Goal: Task Accomplishment & Management: Complete application form

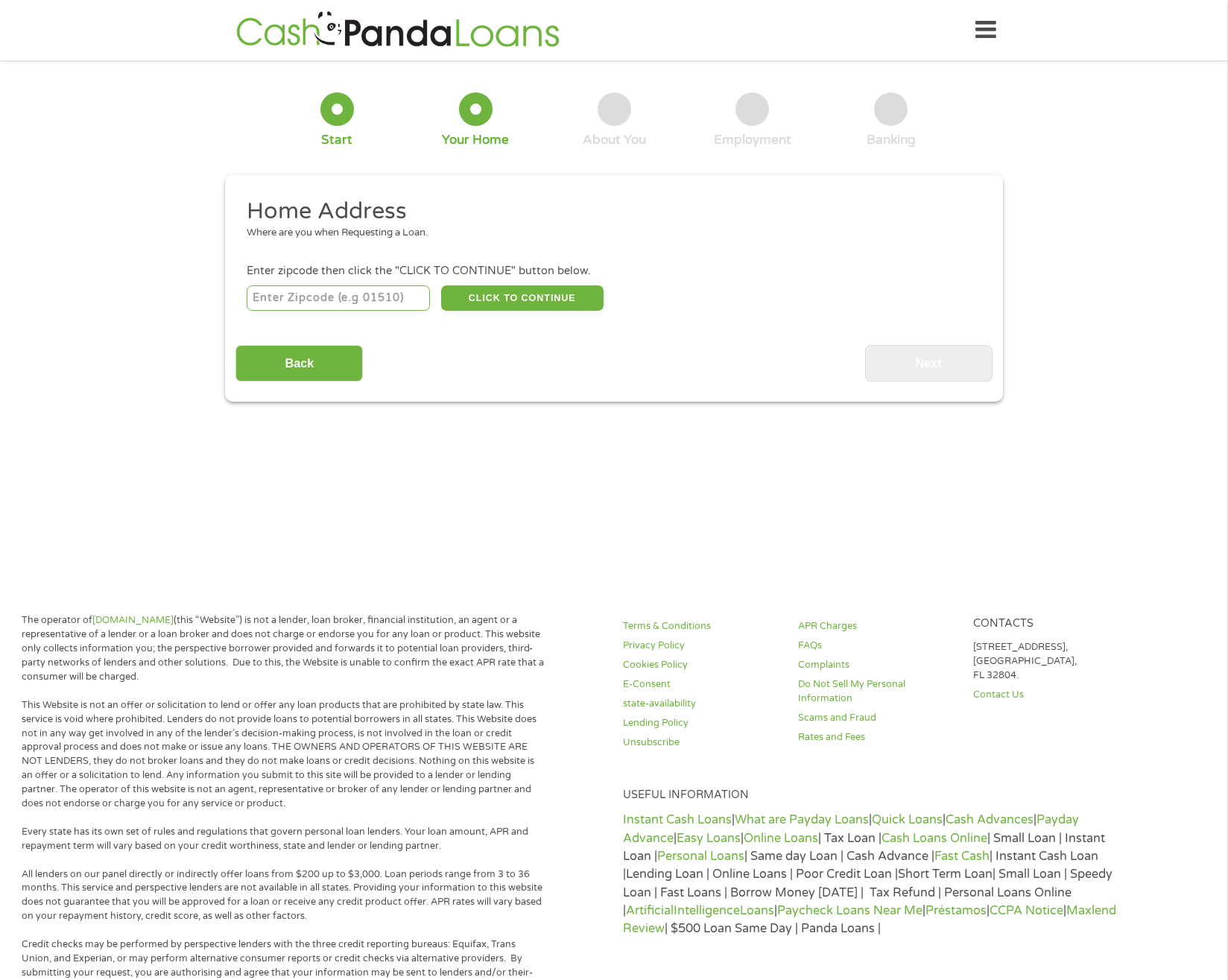
click at [362, 295] on input "number" at bounding box center [338, 297] width 184 height 25
type input "84029"
click at [478, 305] on button "CLICK TO CONTINUE" at bounding box center [522, 297] width 162 height 25
type input "84029"
type input "[GEOGRAPHIC_DATA]"
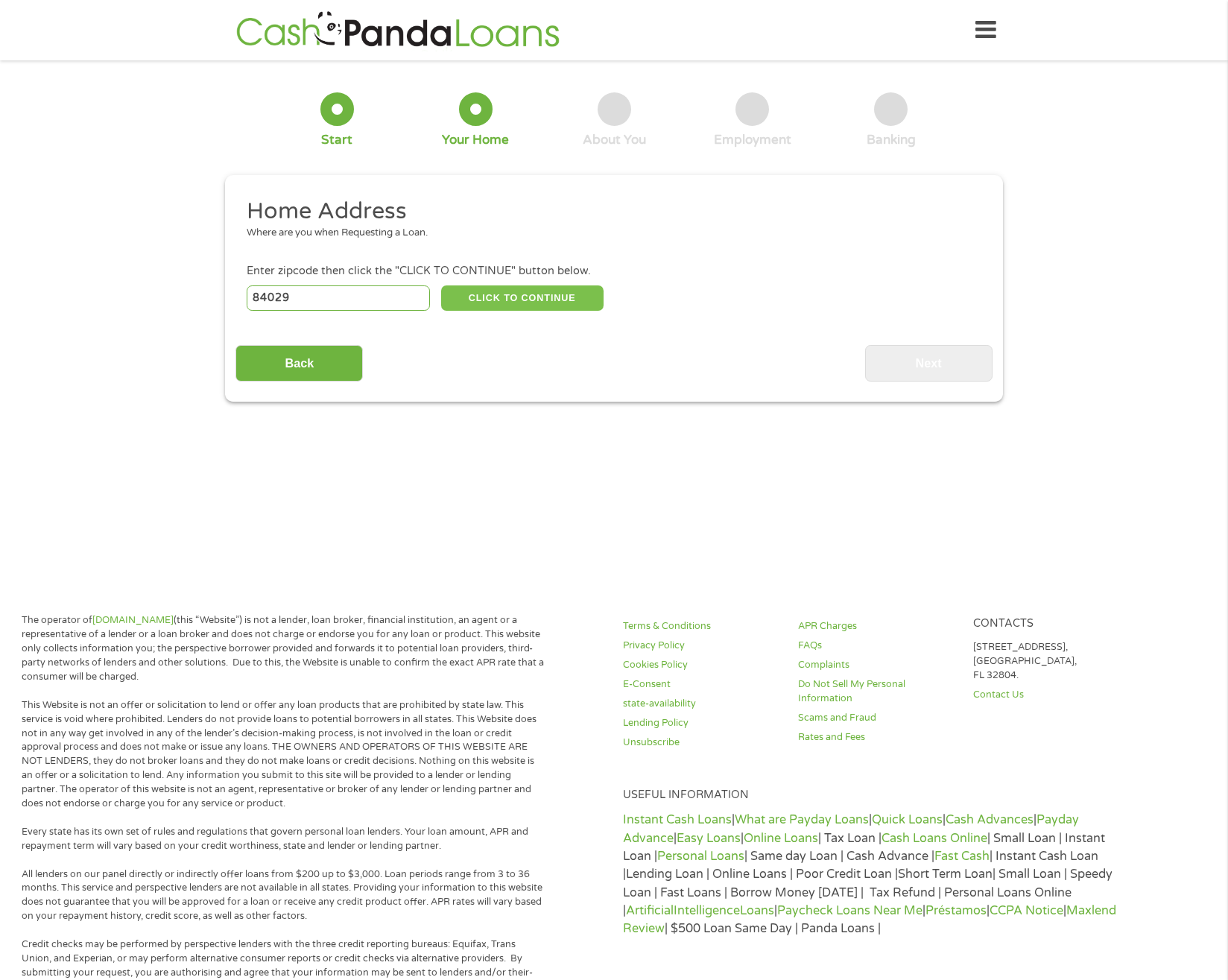
select select "[US_STATE]"
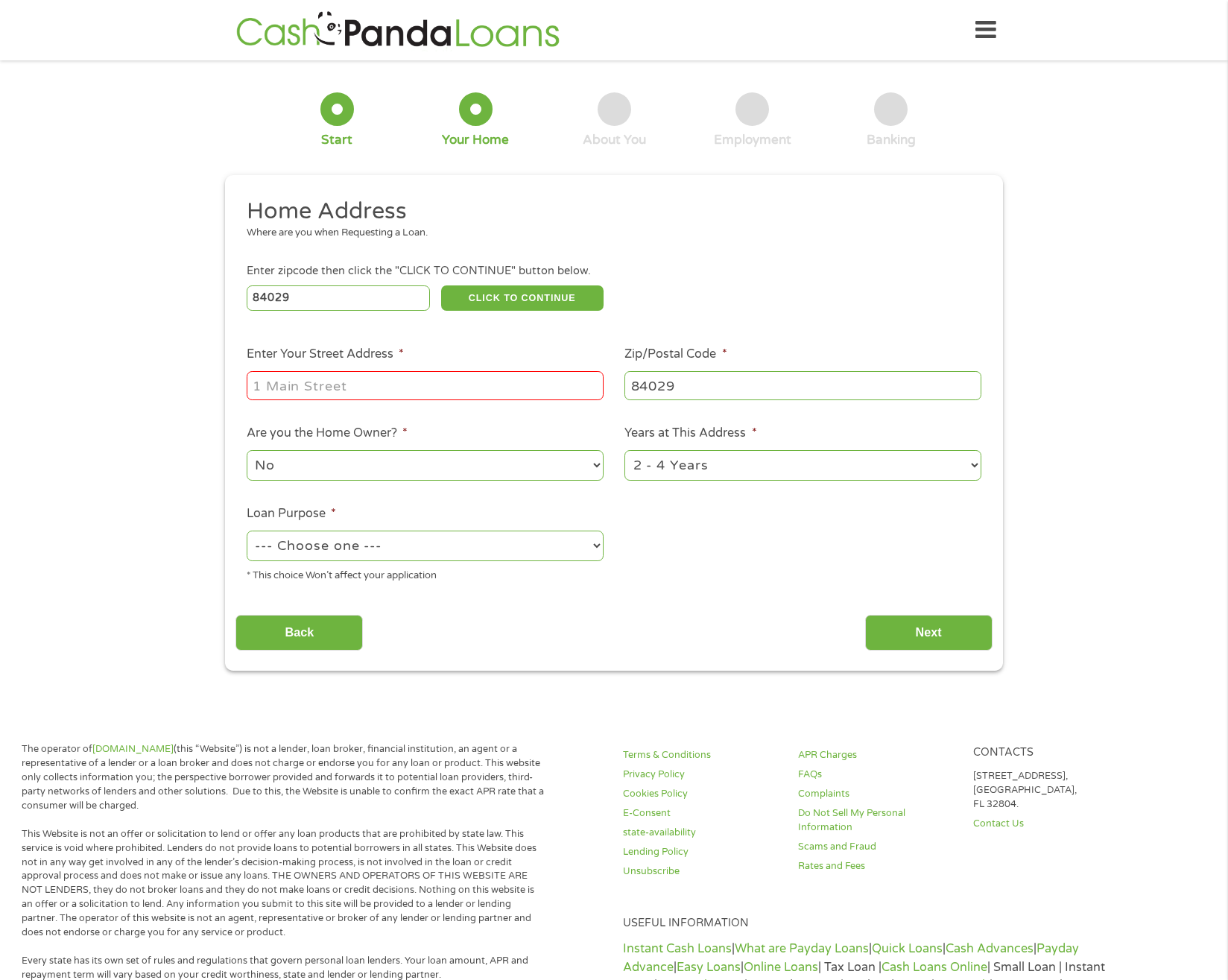
click at [404, 389] on input "Enter Your Street Address *" at bounding box center [425, 385] width 357 height 28
click at [410, 385] on input "878 [PERSON_NAME] Court" at bounding box center [425, 385] width 357 height 28
type input "[STREET_ADDRESS][PERSON_NAME]"
click at [539, 388] on input "[STREET_ADDRESS][PERSON_NAME]" at bounding box center [425, 385] width 357 height 28
drag, startPoint x: 535, startPoint y: 389, endPoint x: 517, endPoint y: 380, distance: 20.1
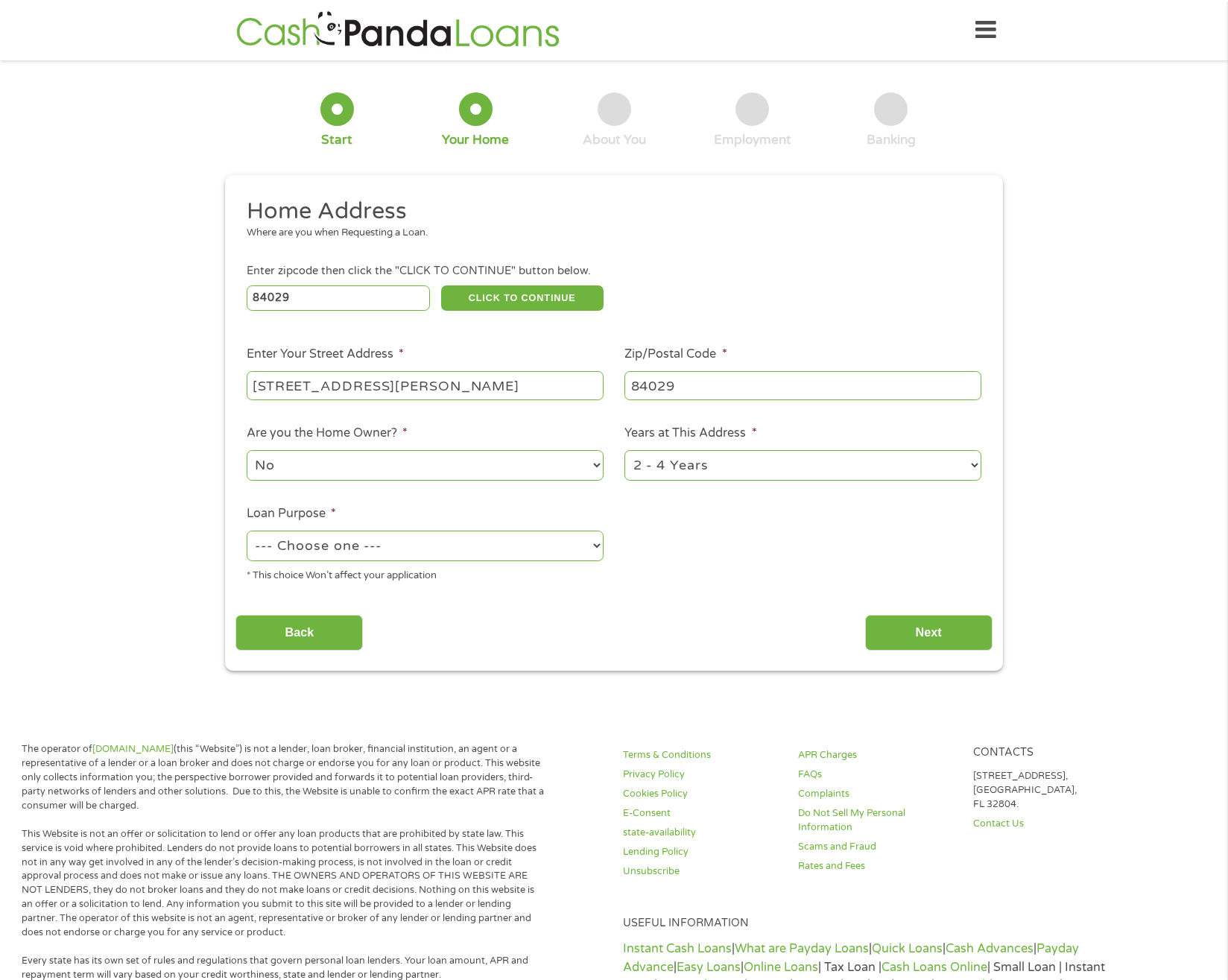
click at [517, 380] on input "[STREET_ADDRESS][PERSON_NAME]" at bounding box center [425, 385] width 357 height 28
click at [413, 463] on select "No Yes" at bounding box center [425, 466] width 357 height 31
select select "yes"
click at [247, 450] on select "No Yes" at bounding box center [425, 466] width 357 height 31
click at [659, 472] on select "1 Year or less 1 - 2 Years 2 - 4 Years Over 4 Years" at bounding box center [802, 466] width 357 height 31
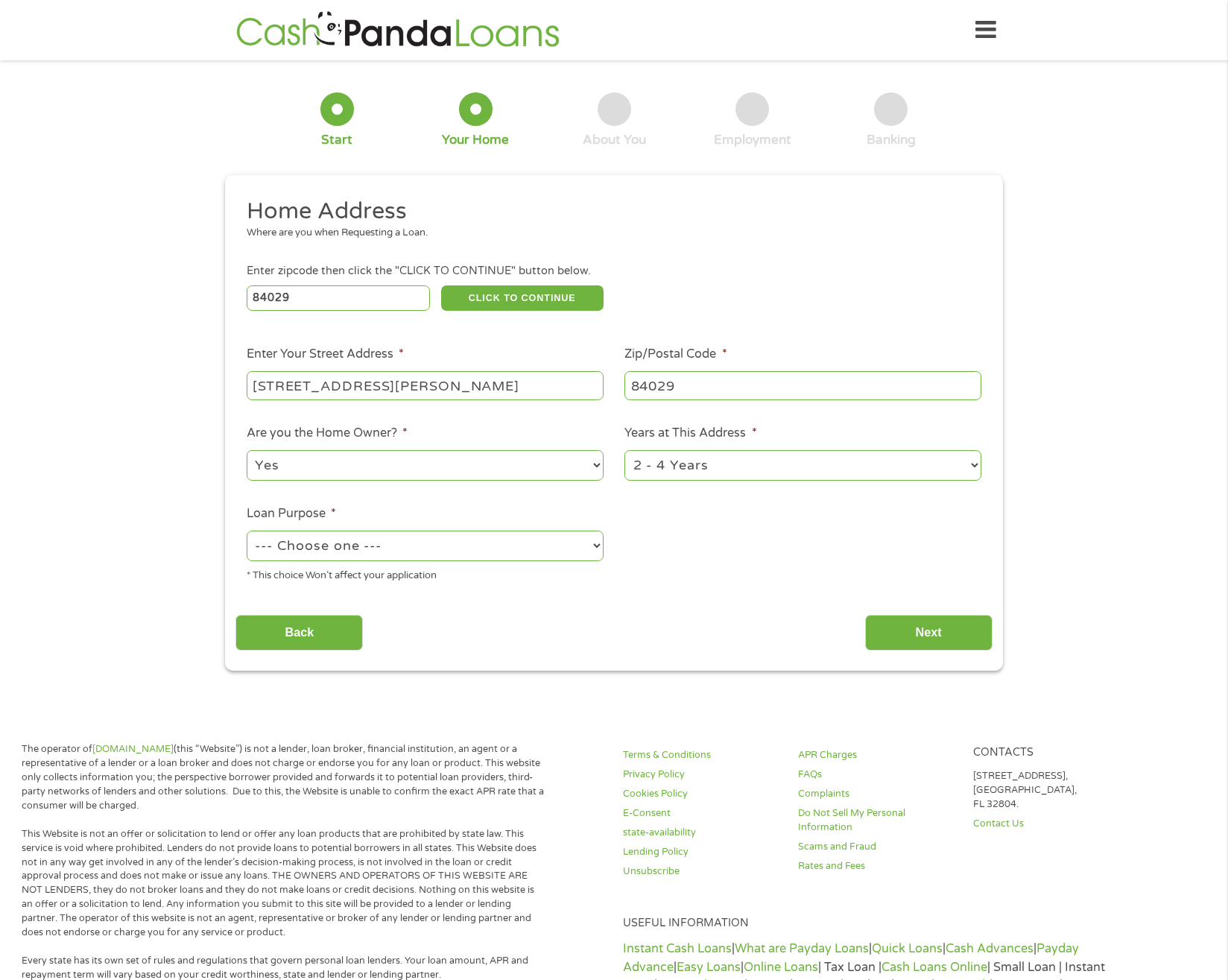
select select "60months"
click at [624, 450] on select "1 Year or less 1 - 2 Years 2 - 4 Years Over 4 Years" at bounding box center [802, 466] width 357 height 31
click at [479, 547] on select "--- Choose one --- Pay Bills Debt Consolidation Home Improvement Major Purchase…" at bounding box center [425, 546] width 357 height 31
select select "shorttermcash"
click at [247, 530] on select "--- Choose one --- Pay Bills Debt Consolidation Home Improvement Major Purchase…" at bounding box center [425, 546] width 357 height 31
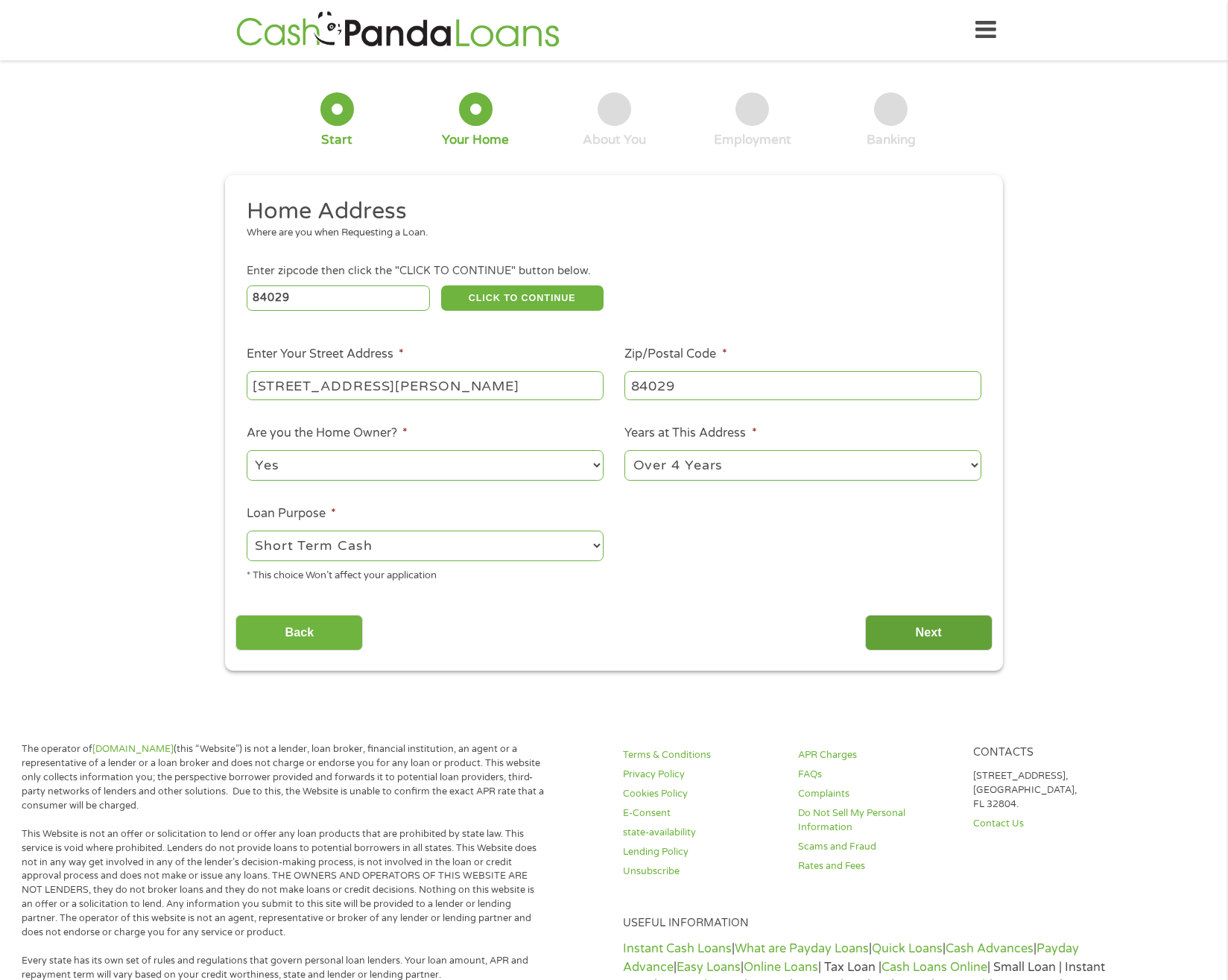
click at [912, 623] on input "Next" at bounding box center [929, 633] width 128 height 37
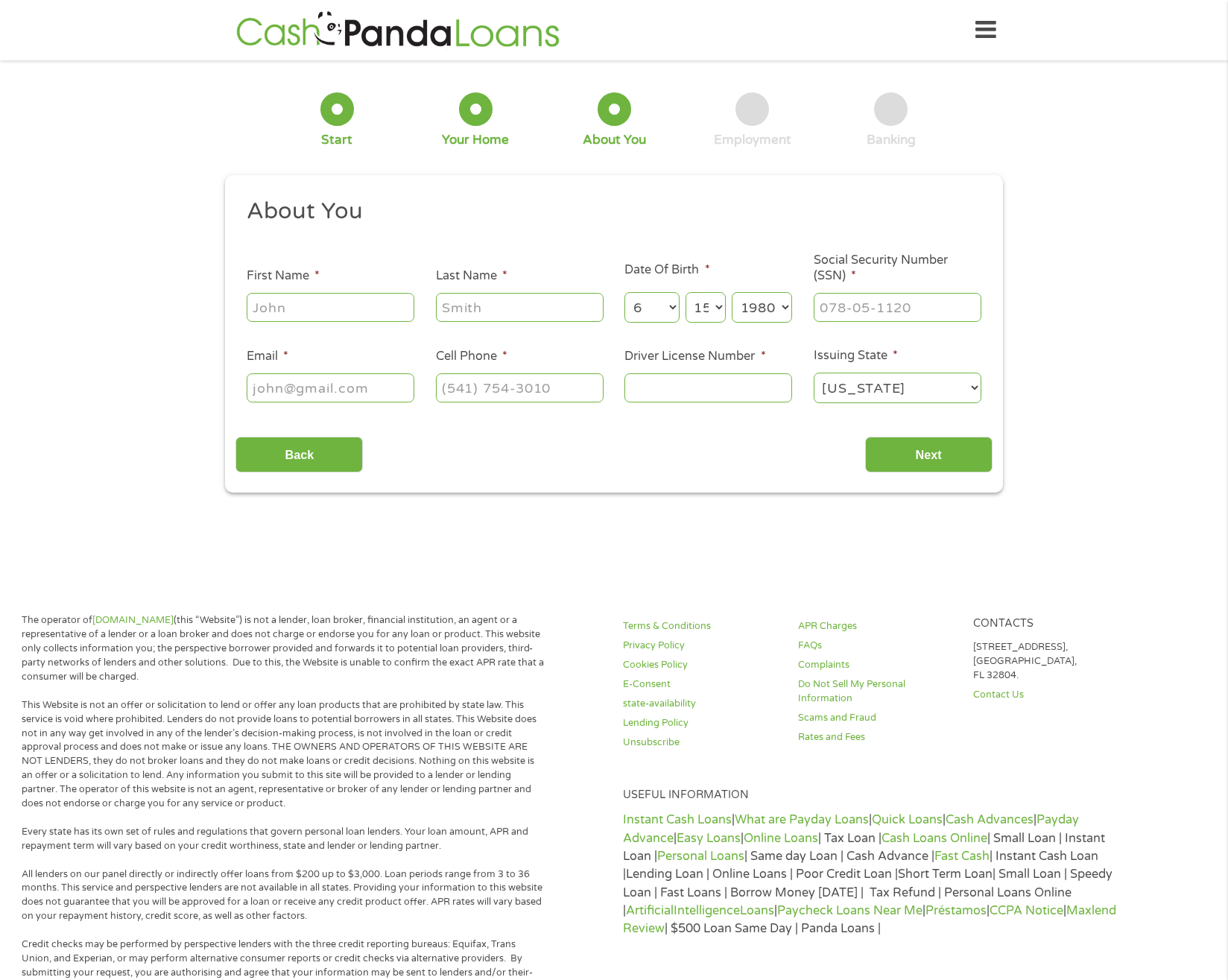
click at [333, 314] on input "First Name *" at bounding box center [330, 307] width 168 height 28
type input "[PERSON_NAME]"
type input "Dick"
type input "[PERSON_NAME][EMAIL_ADDRESS][PERSON_NAME][DOMAIN_NAME]"
type input "[PHONE_NUMBER]"
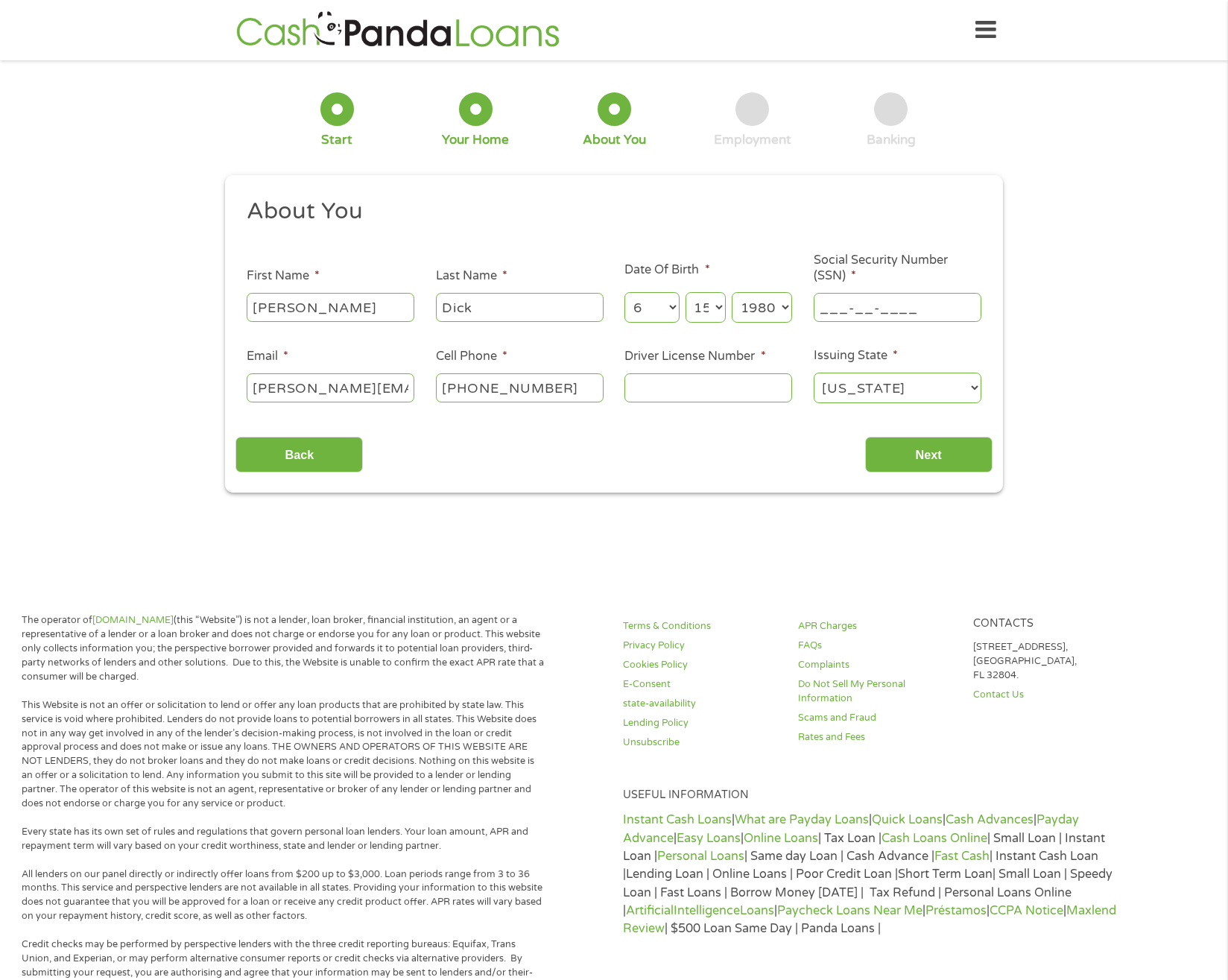
click at [842, 314] on input "___-__-____" at bounding box center [898, 307] width 168 height 28
type input "529-91-7065"
drag, startPoint x: 669, startPoint y: 394, endPoint x: 661, endPoint y: 391, distance: 8.5
click at [666, 393] on input "Driver License Number *" at bounding box center [708, 387] width 168 height 28
type input "4"
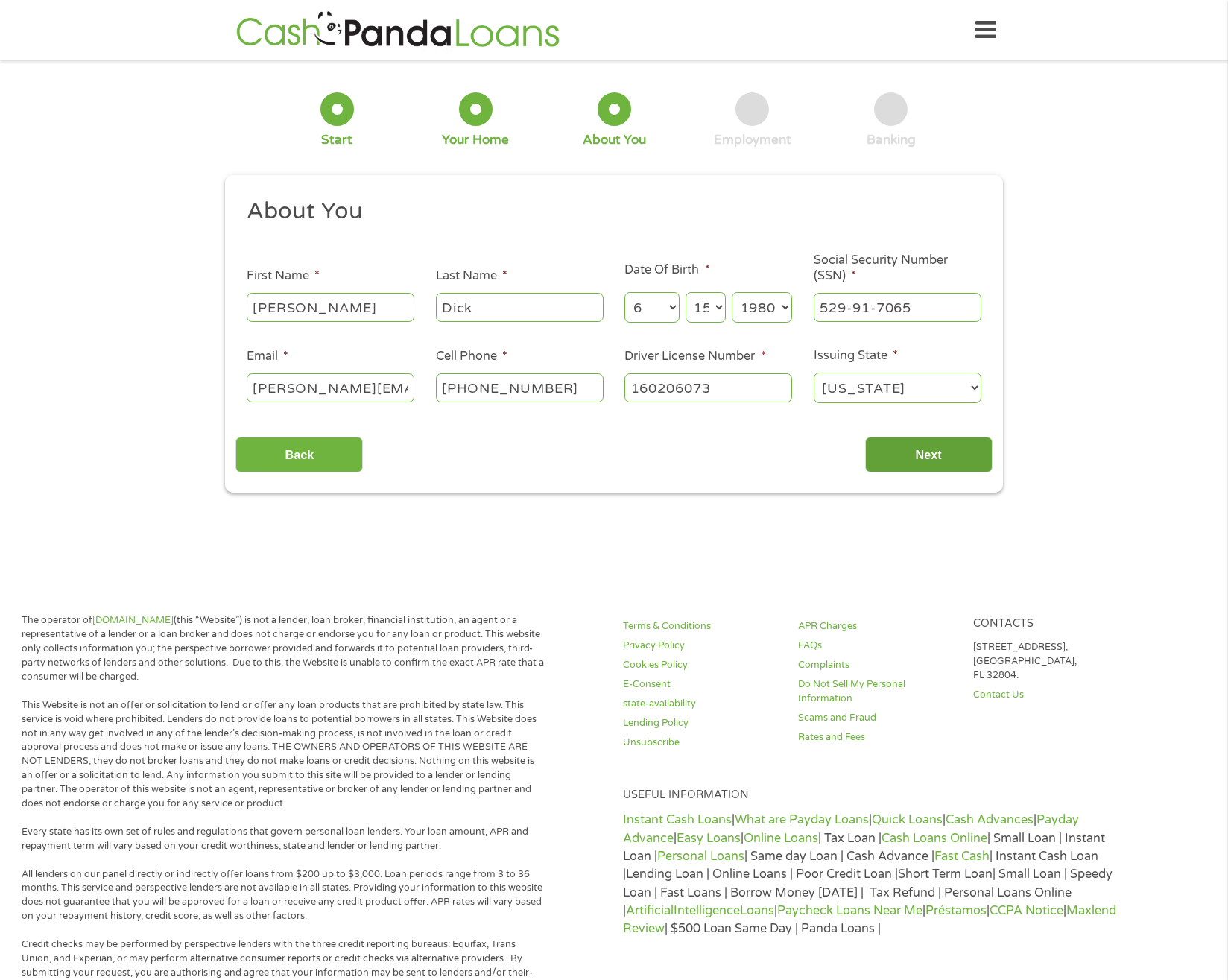
type input "160206073"
click at [935, 457] on input "Next" at bounding box center [929, 455] width 128 height 37
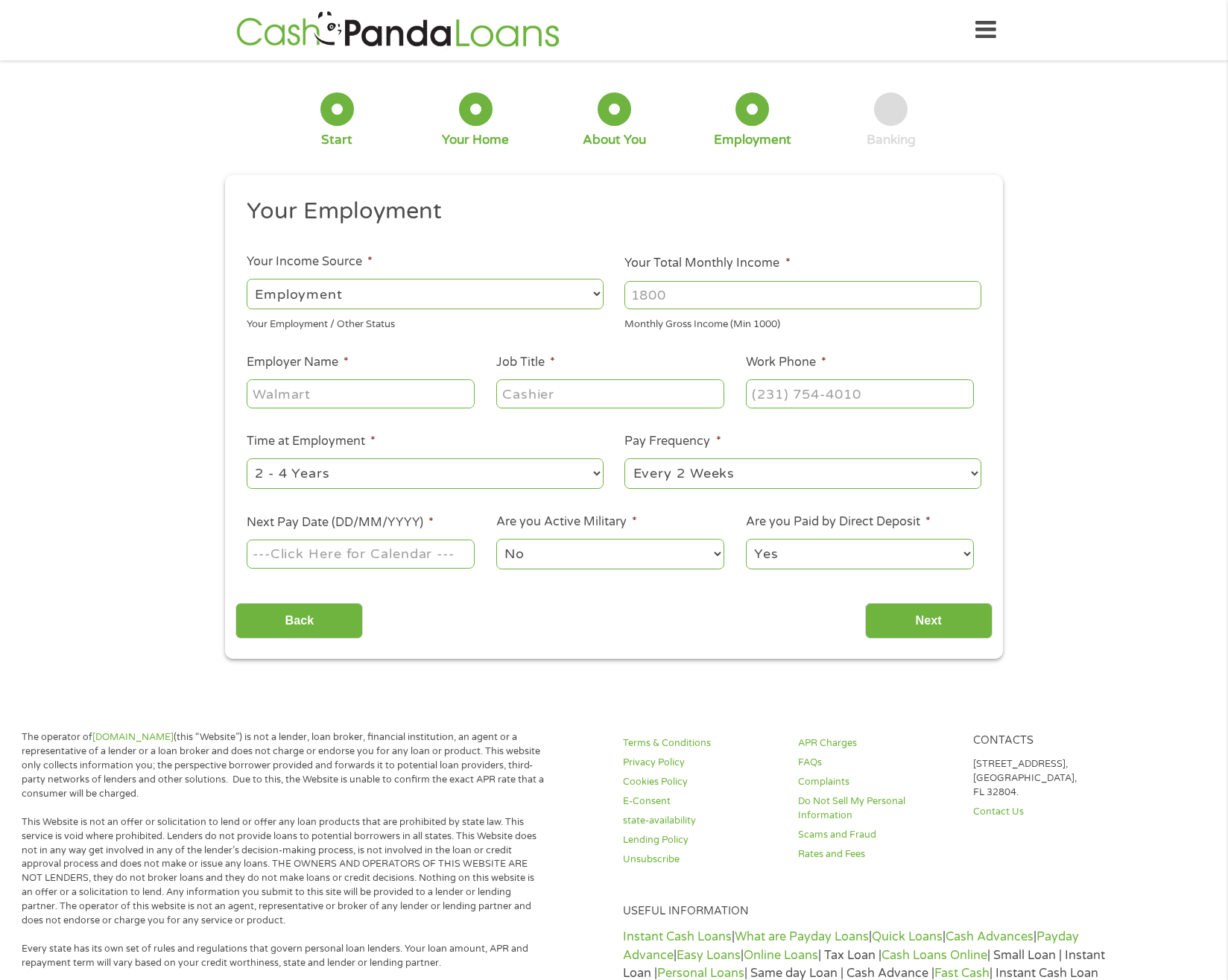
click at [749, 284] on input "Your Total Monthly Income *" at bounding box center [802, 294] width 357 height 28
type input "8500"
click at [414, 397] on input "Employer Name *" at bounding box center [360, 393] width 228 height 28
drag, startPoint x: 403, startPoint y: 393, endPoint x: 228, endPoint y: 413, distance: 176.1
click at [228, 413] on div "This field is hidden when viewing the form gclid EAIaIQobChMI7Lve8qfljwMVlJ9aBR…" at bounding box center [614, 417] width 778 height 483
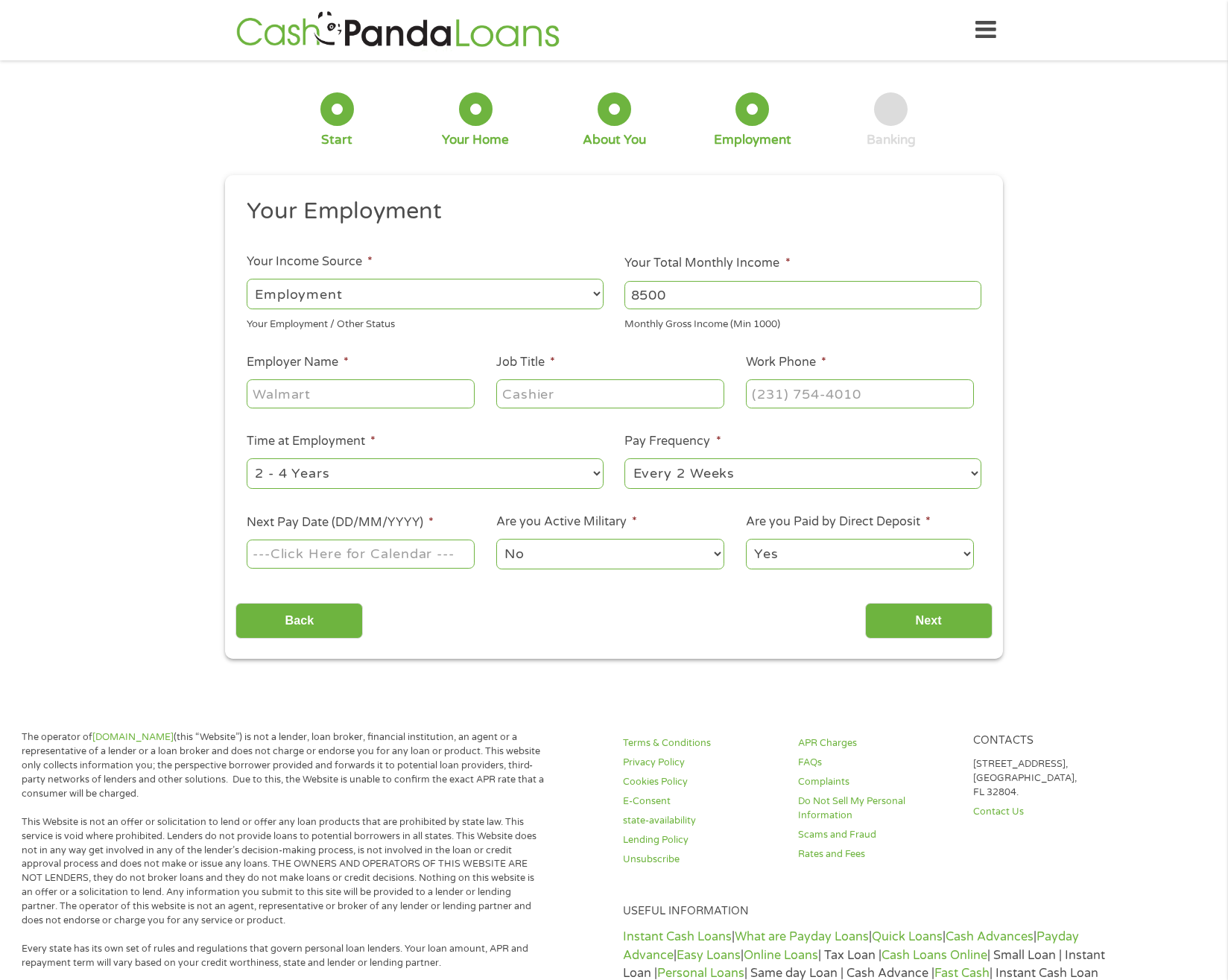
click at [340, 389] on input "Employer Name *" at bounding box center [360, 393] width 228 height 28
click at [334, 391] on input "Employer Name *" at bounding box center [360, 393] width 228 height 28
type input "EnergySolutions"
click at [582, 393] on input "Job Title *" at bounding box center [610, 393] width 228 height 28
type input "Operations Manager"
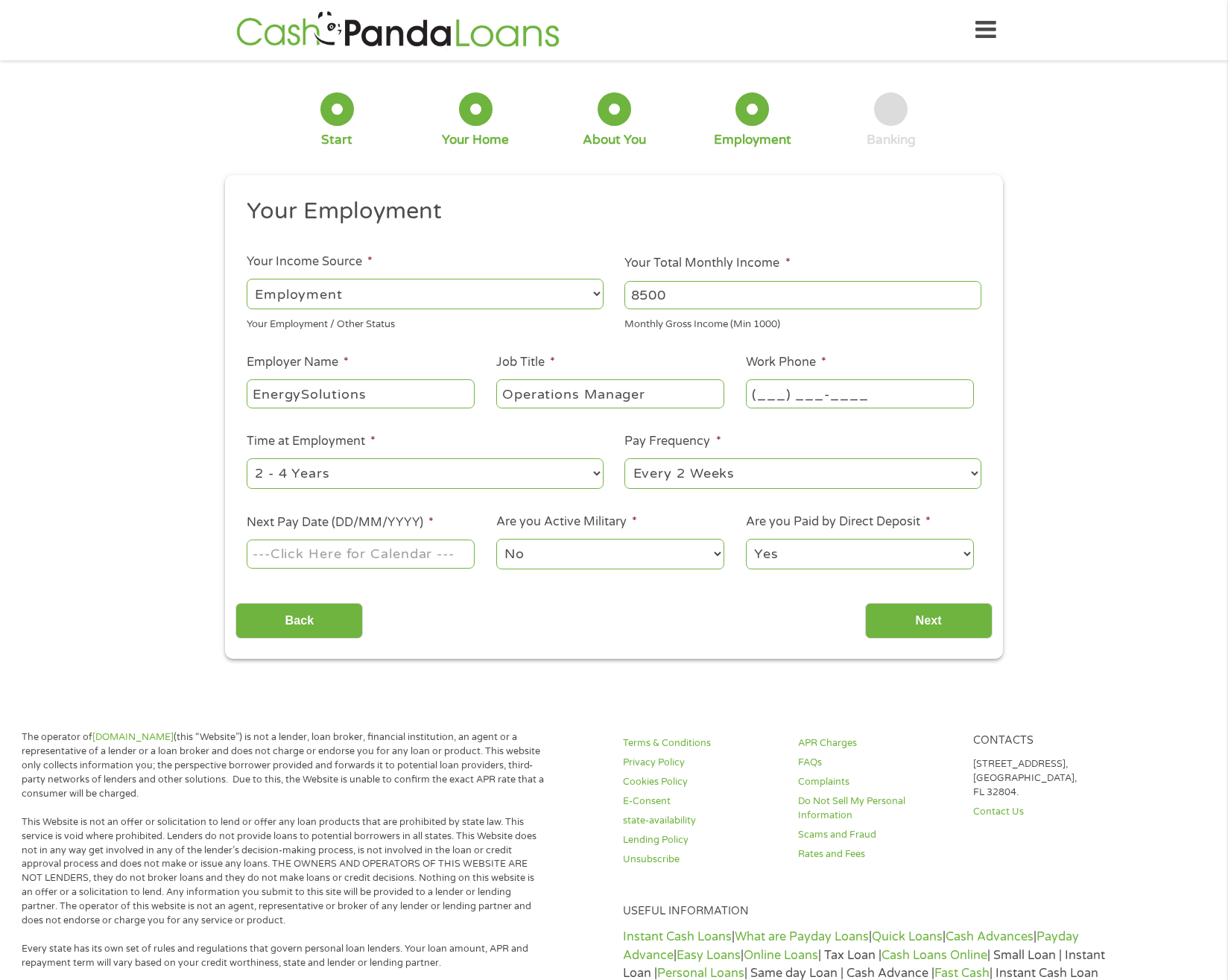
click at [765, 393] on input "(___) ___-____" at bounding box center [859, 393] width 228 height 28
type input "[PHONE_NUMBER]"
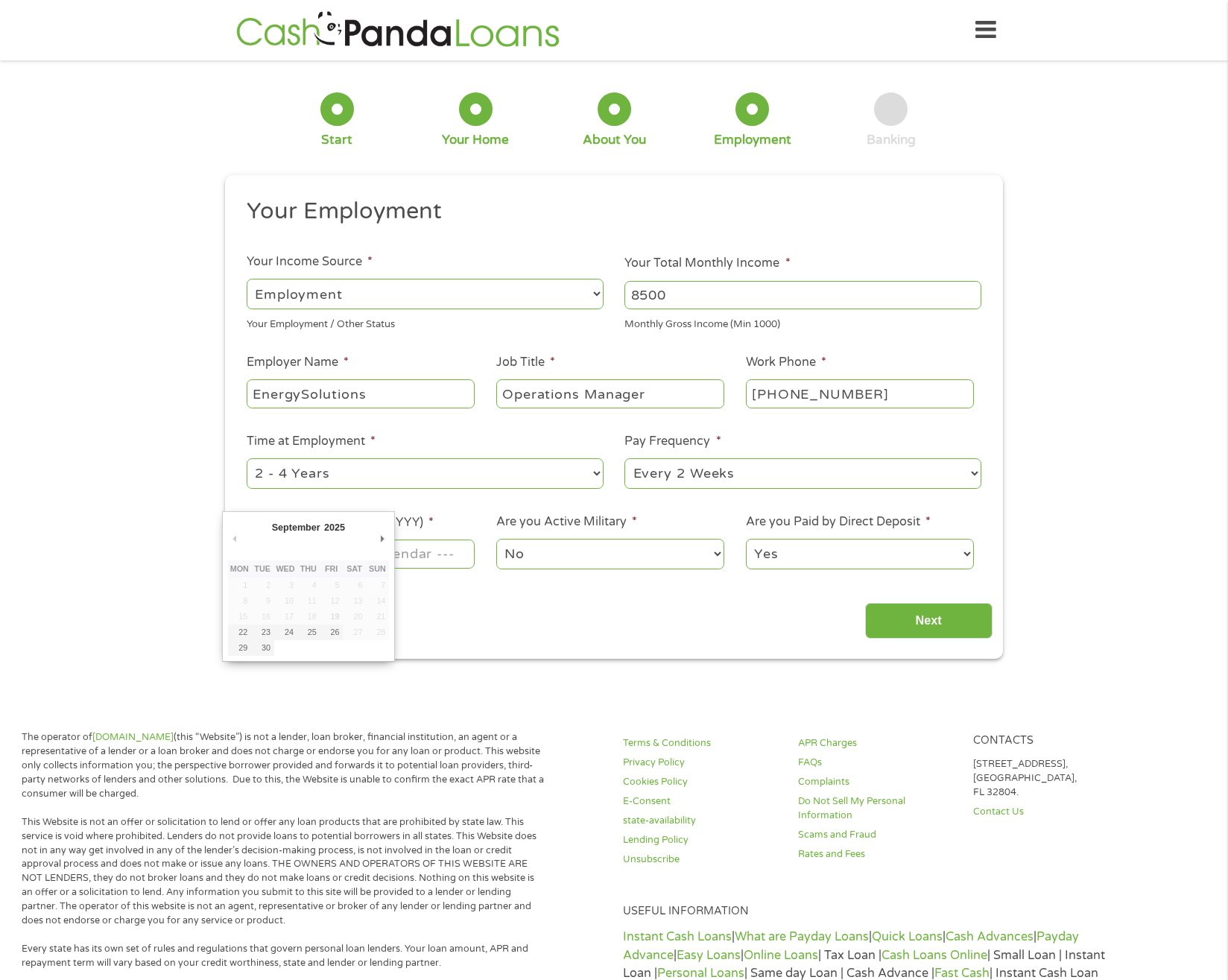
click at [317, 561] on body "Home Get Loan Offer How it works FAQs Blog Cash Loans Quick Loans Online Loans …" at bounding box center [614, 861] width 1228 height 1722
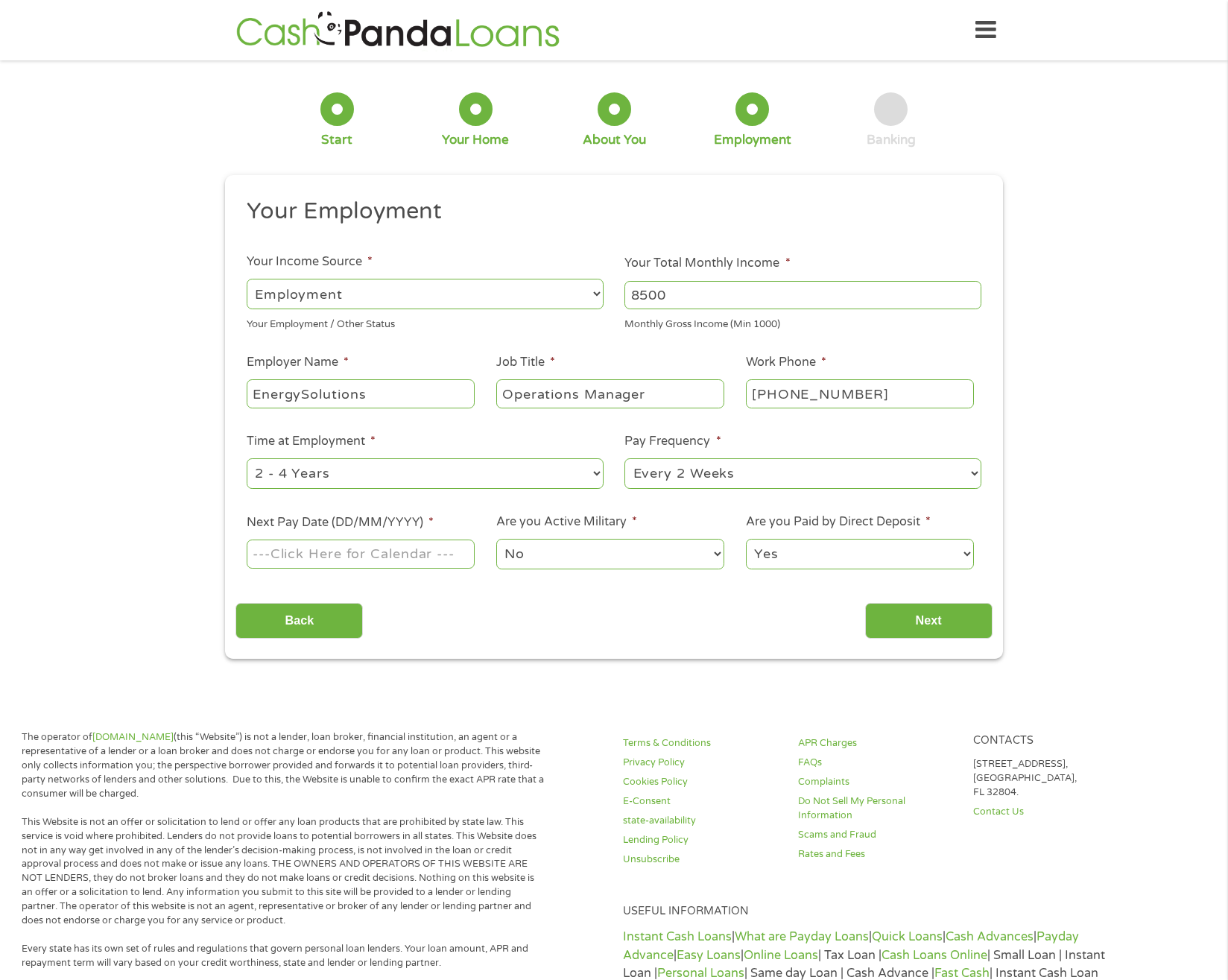
click at [317, 560] on input "Next Pay Date (DD/MM/YYYY) *" at bounding box center [360, 553] width 228 height 28
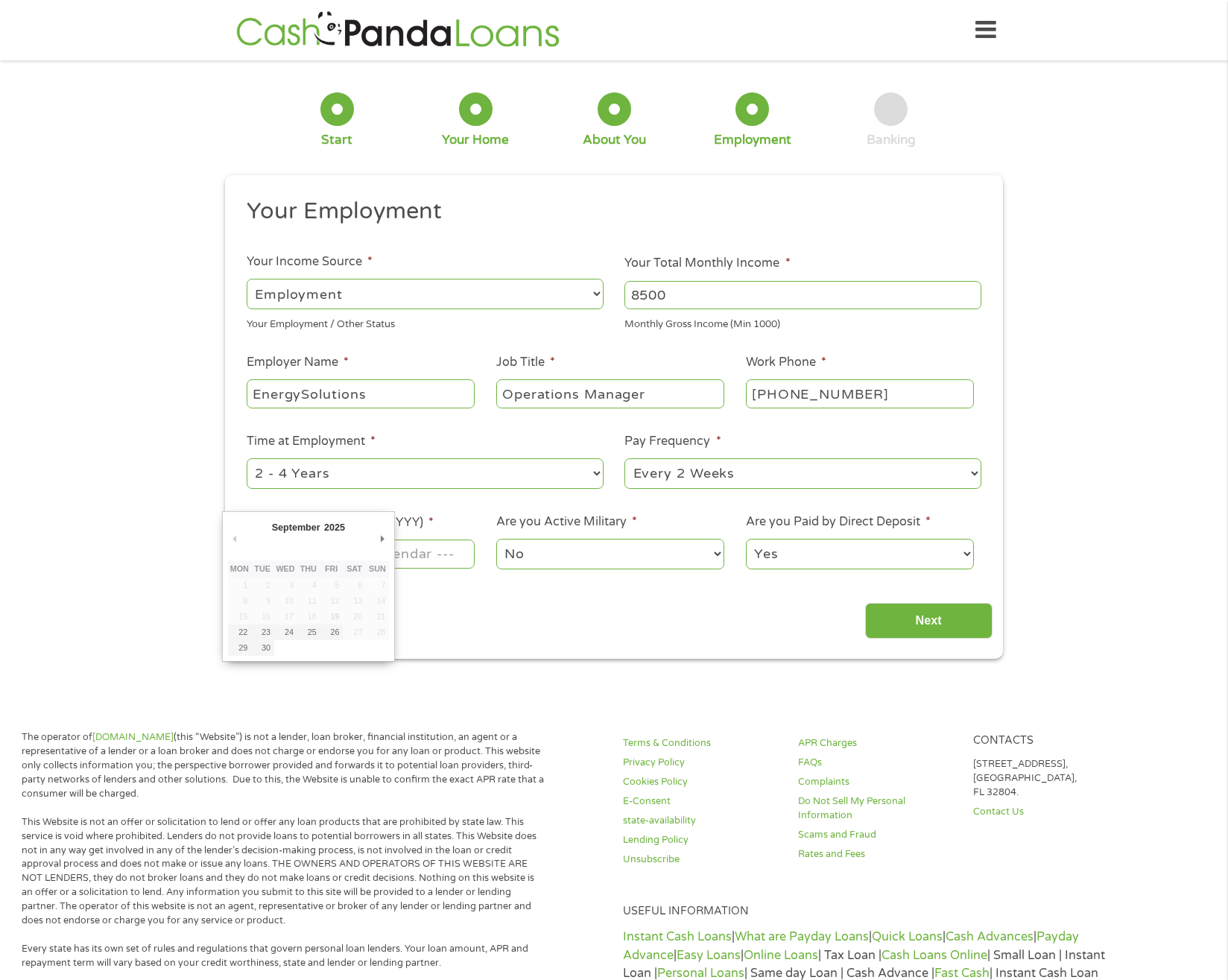
click at [609, 674] on section "1 Start 2 Your Home 3 About You 4 Employment 5 Banking 6 This field is hidden w…" at bounding box center [614, 380] width 1228 height 620
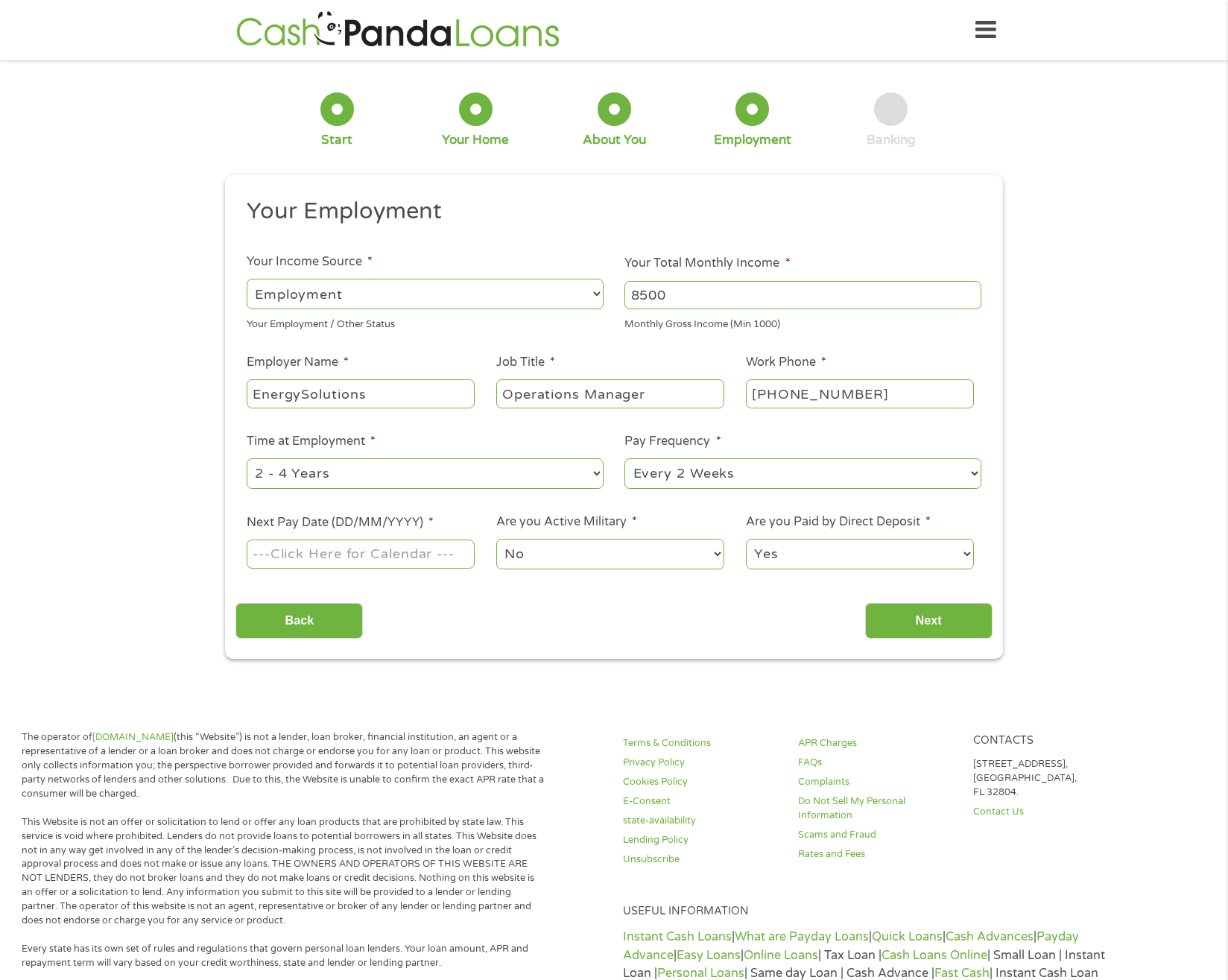
click at [423, 543] on input "Next Pay Date (DD/MM/YYYY) *" at bounding box center [360, 553] width 228 height 28
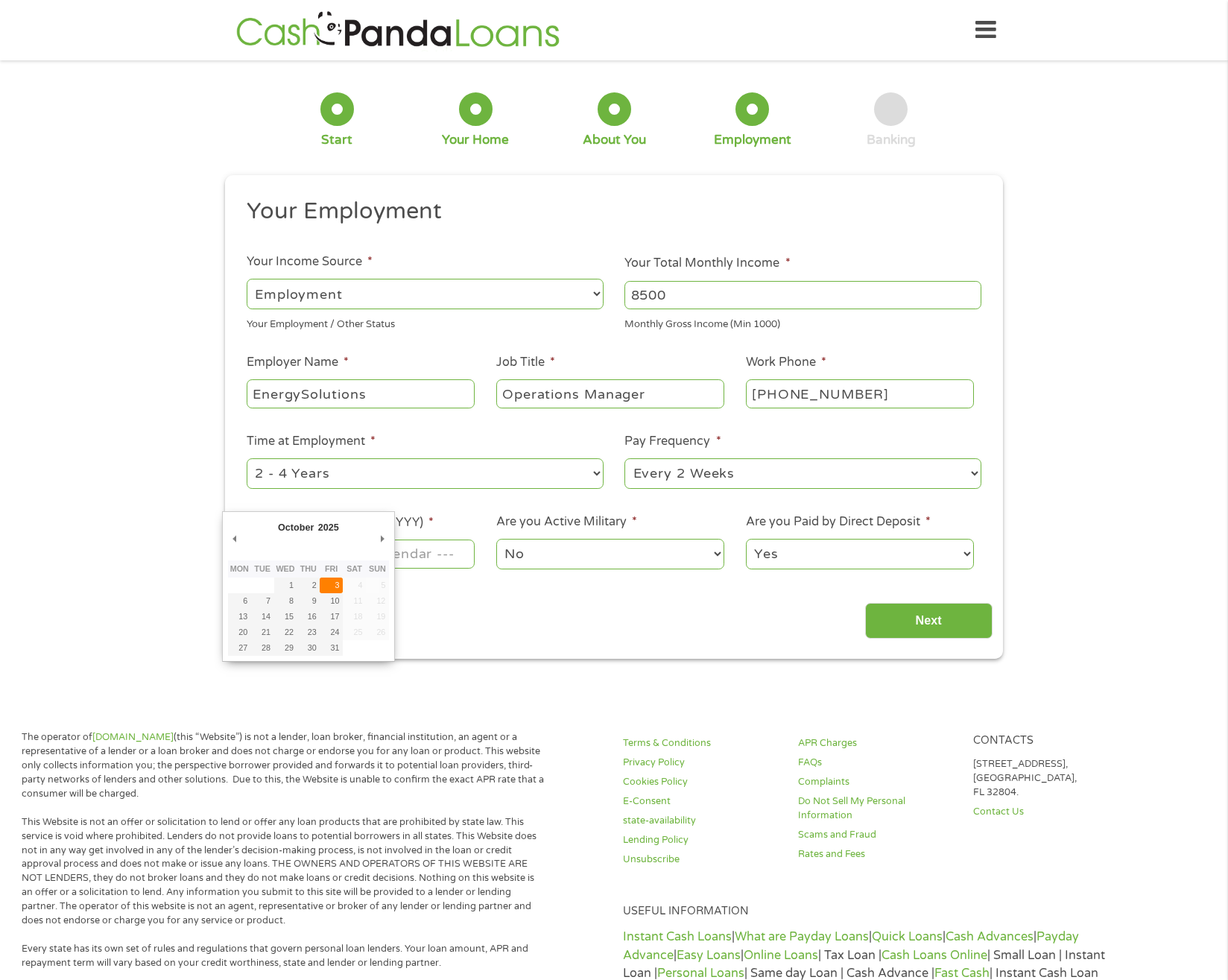
type input "[DATE]"
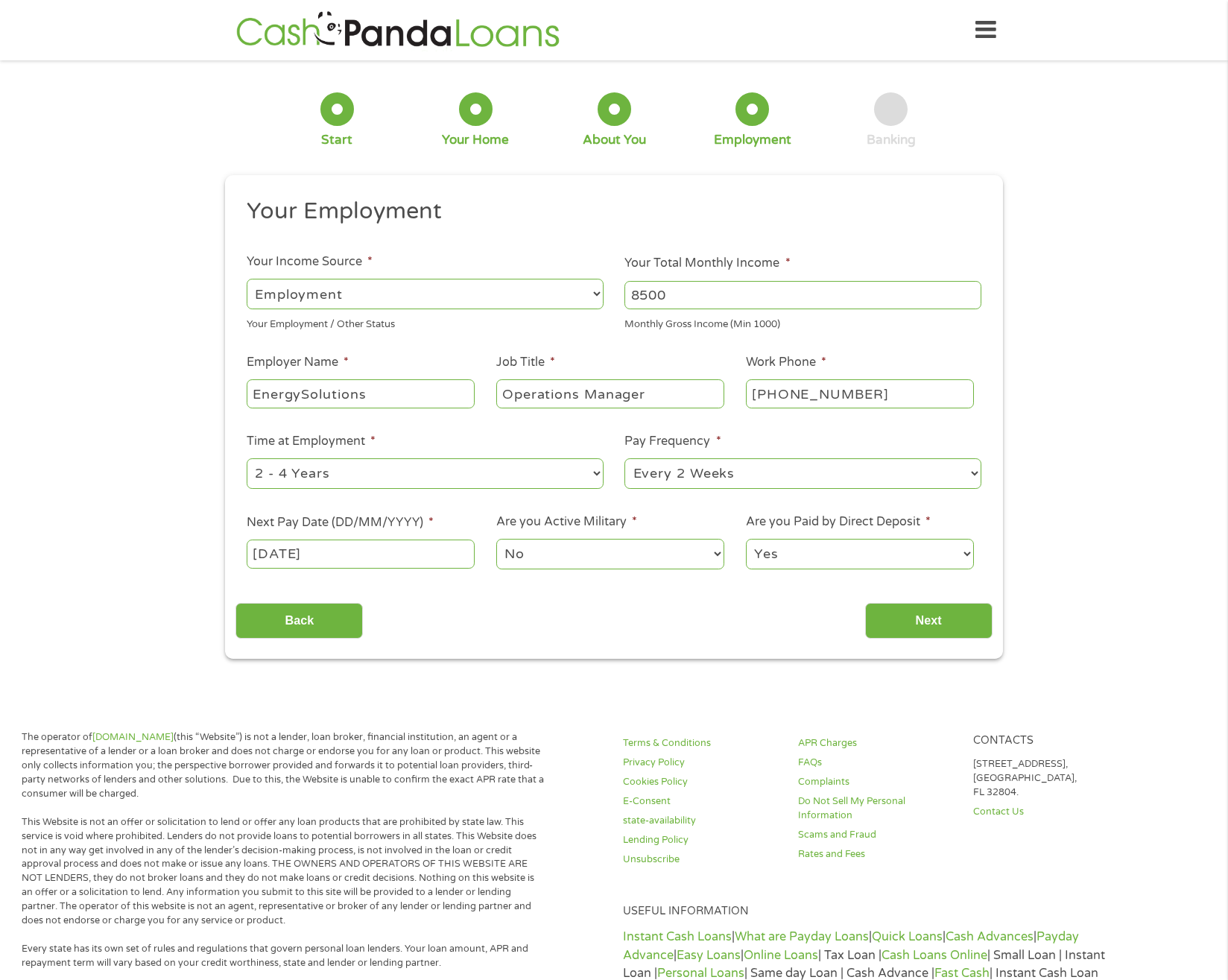
click at [582, 556] on select "No Yes" at bounding box center [610, 554] width 228 height 31
click at [928, 629] on input "Next" at bounding box center [929, 621] width 128 height 37
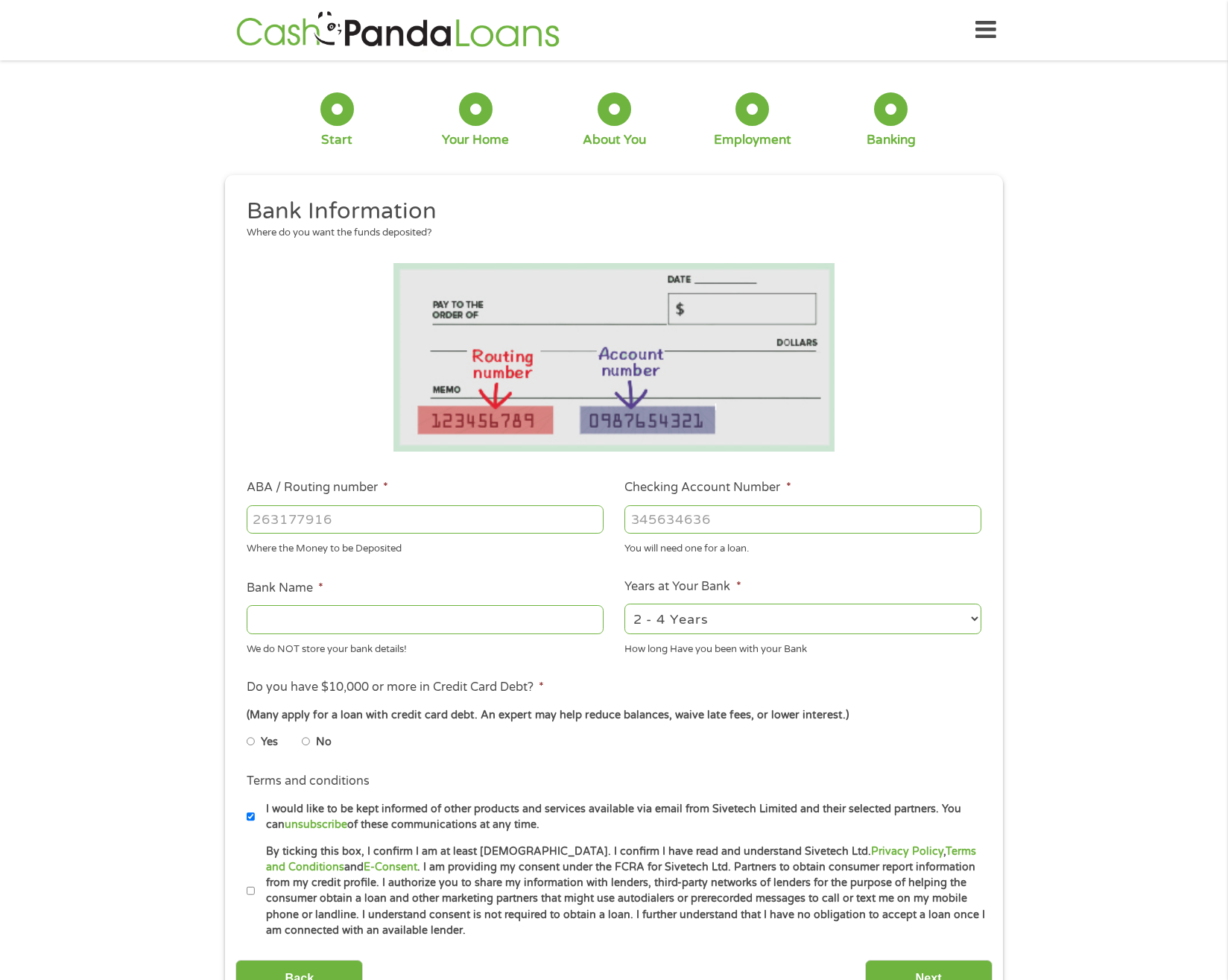
click at [410, 519] on input "ABA / Routing number *" at bounding box center [425, 519] width 357 height 28
type input "324078640"
type input "AMERICAN UNITED FAMILY OF CUS FCU"
type input "324078640"
click at [738, 519] on input "Checking Account Number *" at bounding box center [802, 519] width 357 height 28
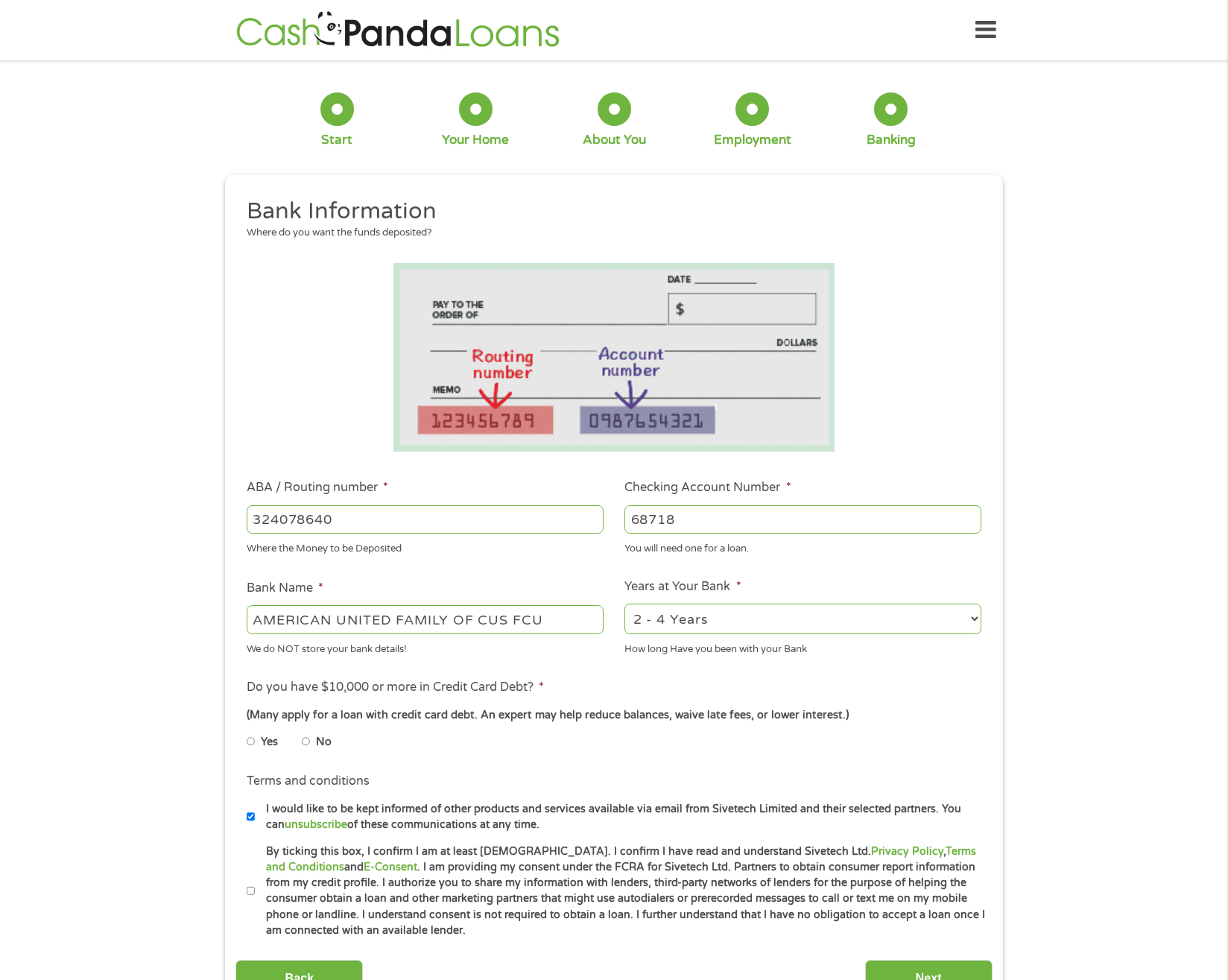
type input "68718"
click at [307, 741] on input "No" at bounding box center [307, 741] width 9 height 24
radio input "true"
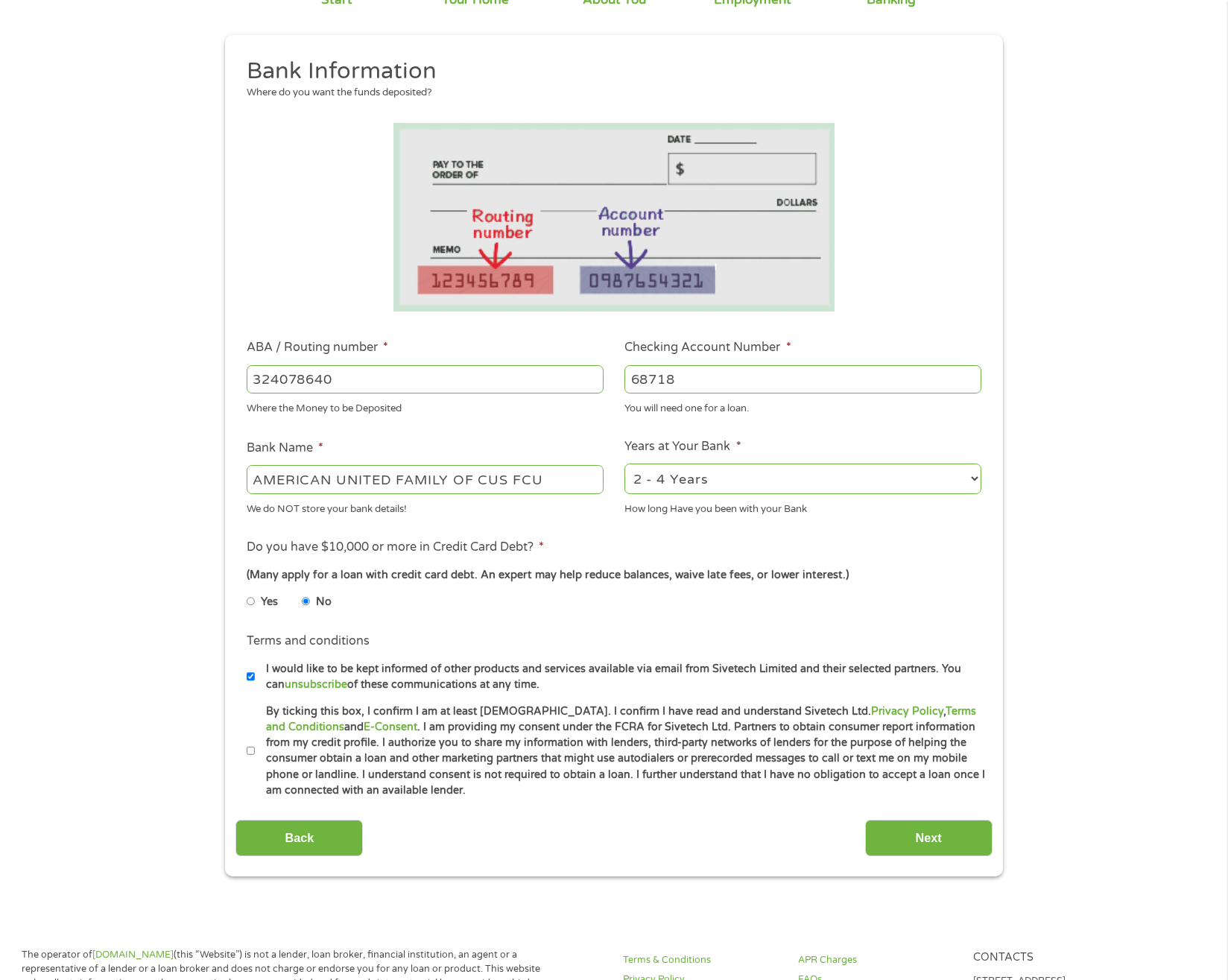
scroll to position [149, 0]
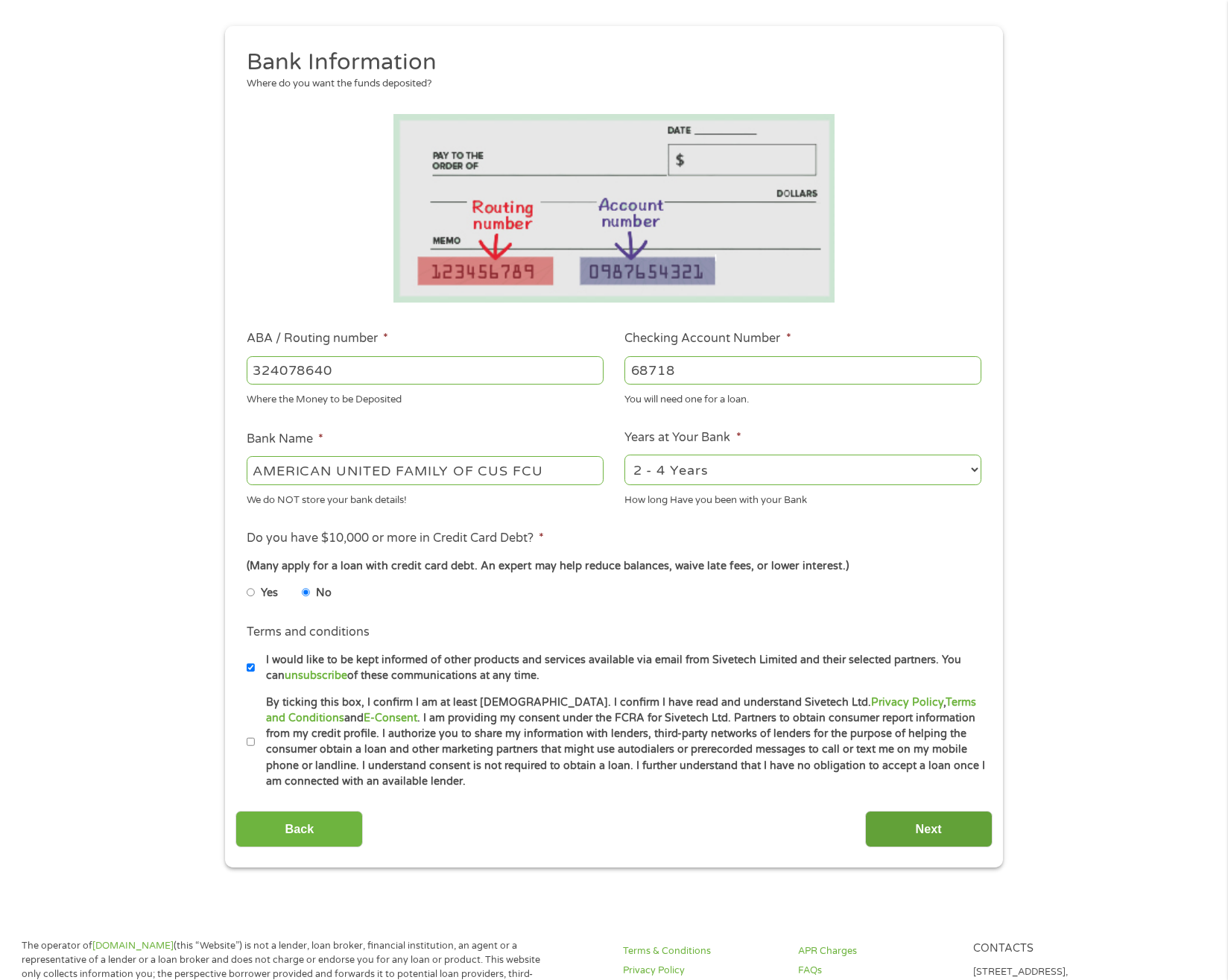
click at [937, 832] on input "Next" at bounding box center [929, 829] width 128 height 37
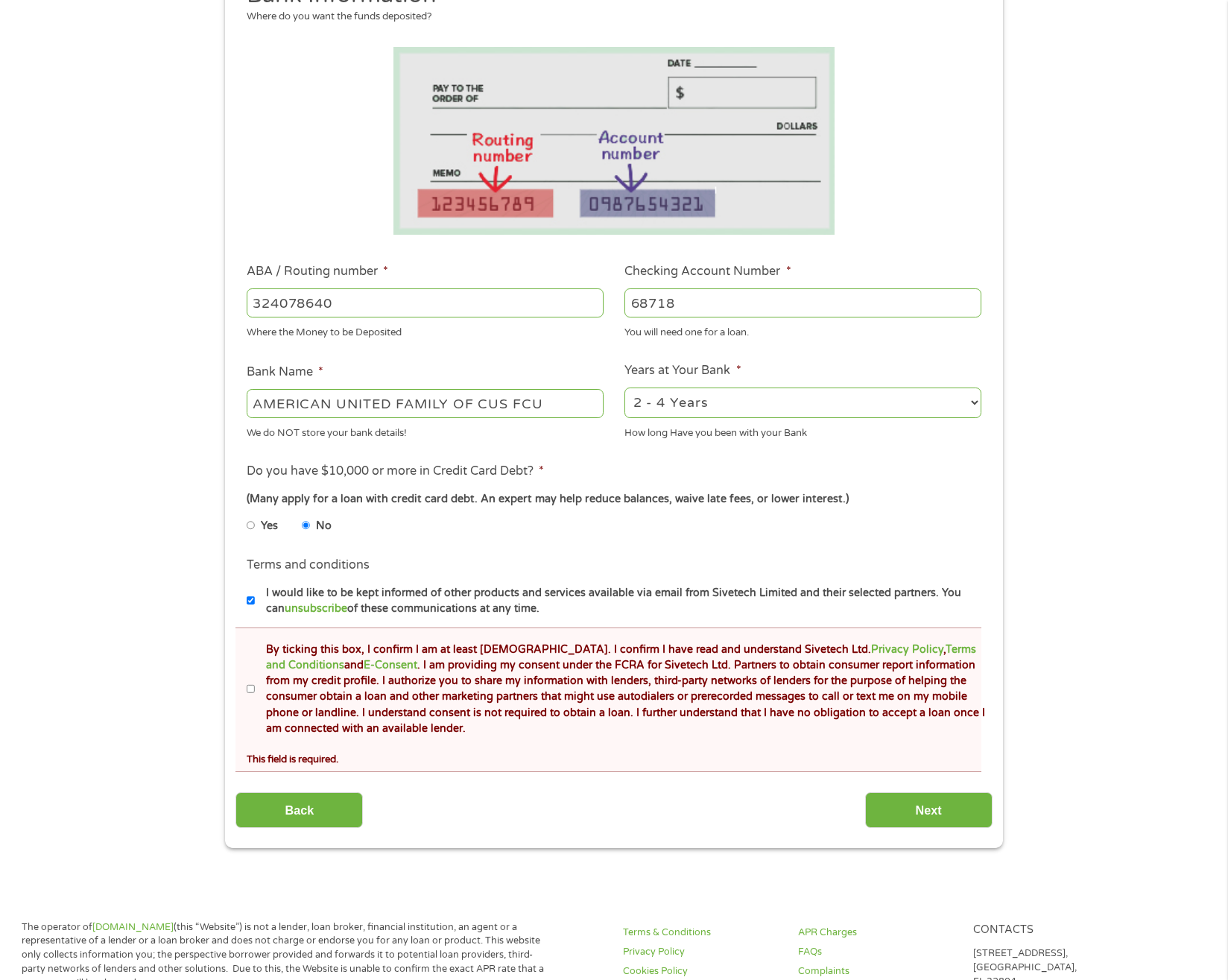
scroll to position [298, 0]
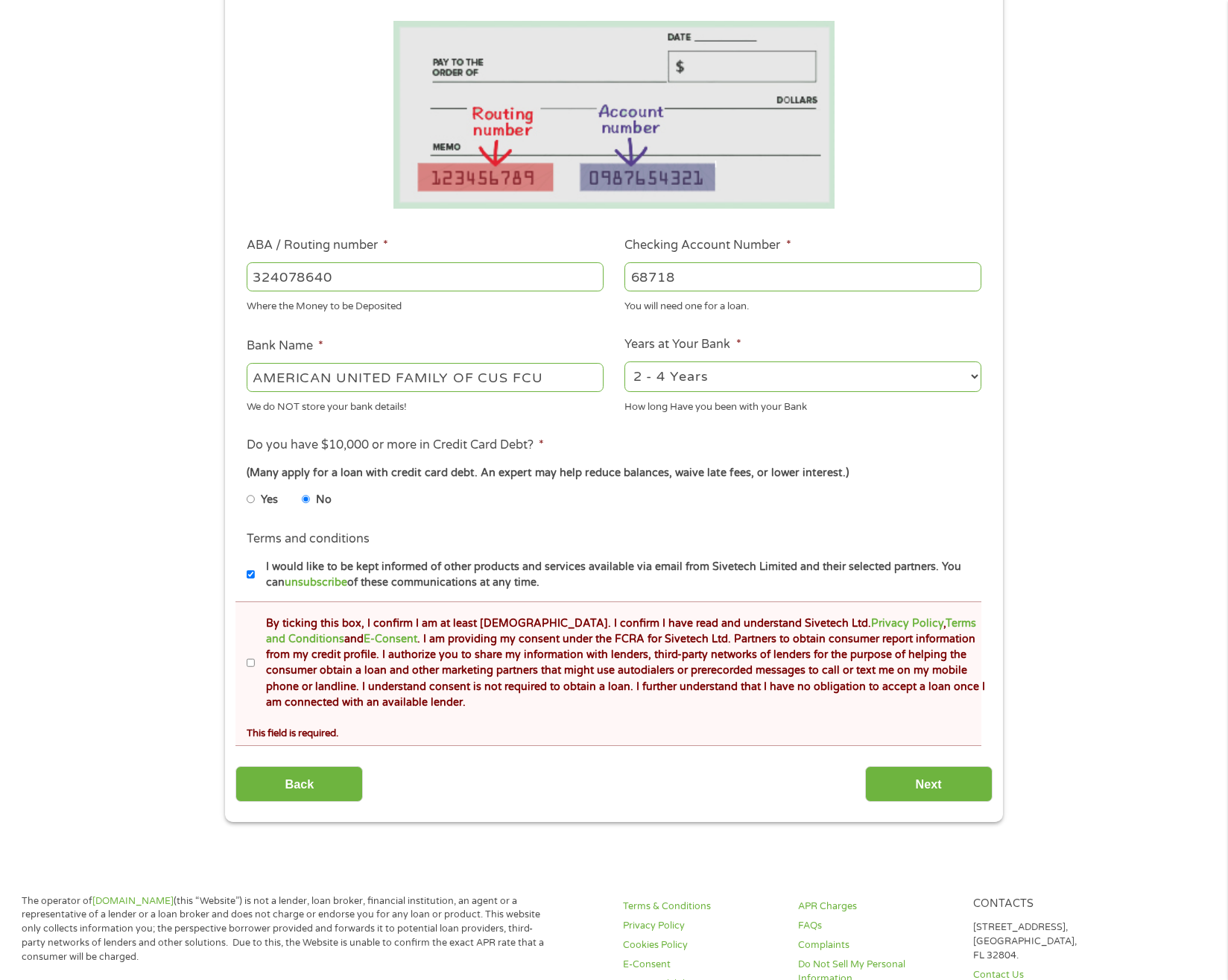
click at [248, 662] on input "By ticking this box, I confirm I am at least [DEMOGRAPHIC_DATA]. I confirm I ha…" at bounding box center [251, 663] width 9 height 24
checkbox input "true"
click at [929, 775] on input "Next" at bounding box center [929, 785] width 128 height 37
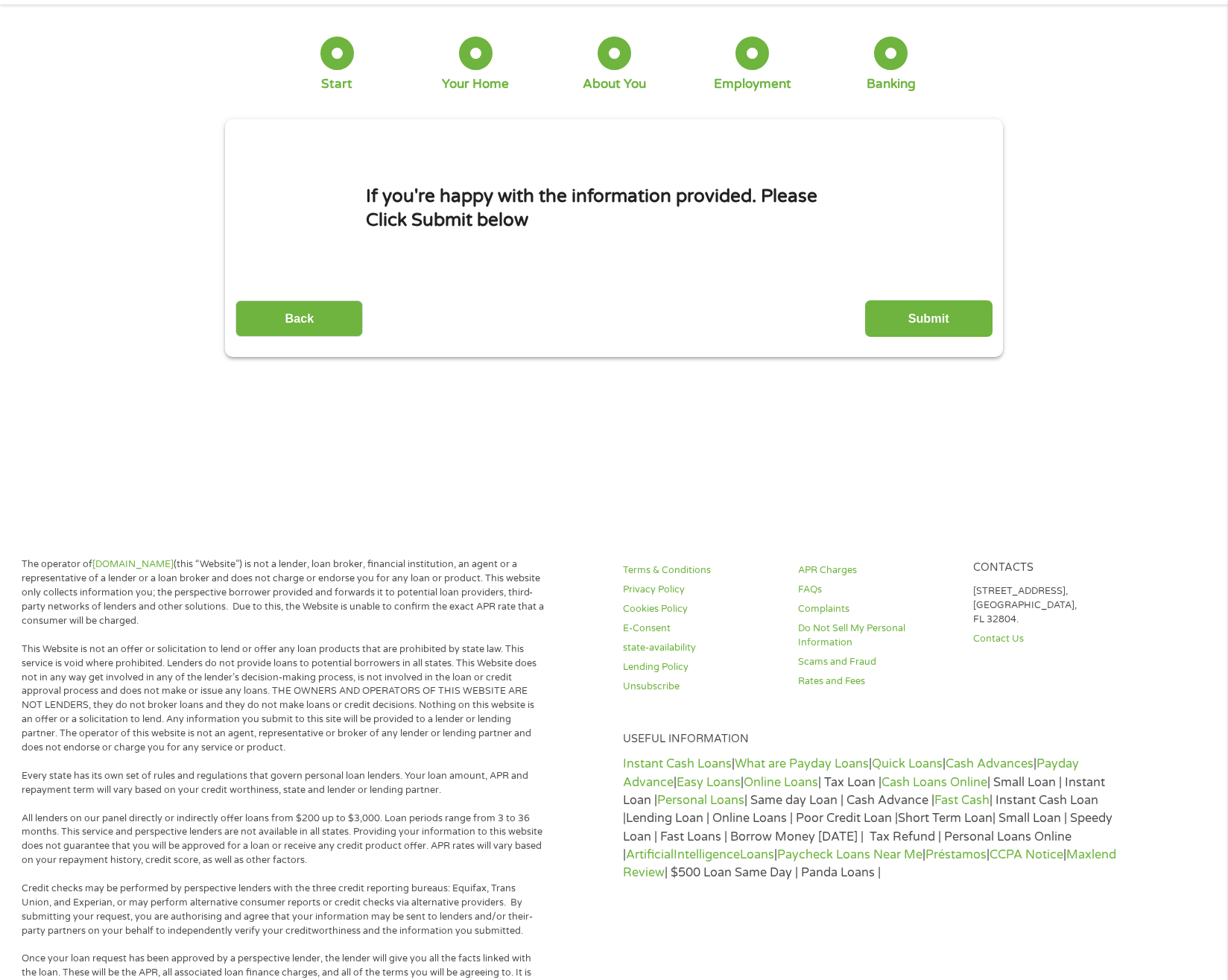
scroll to position [0, 0]
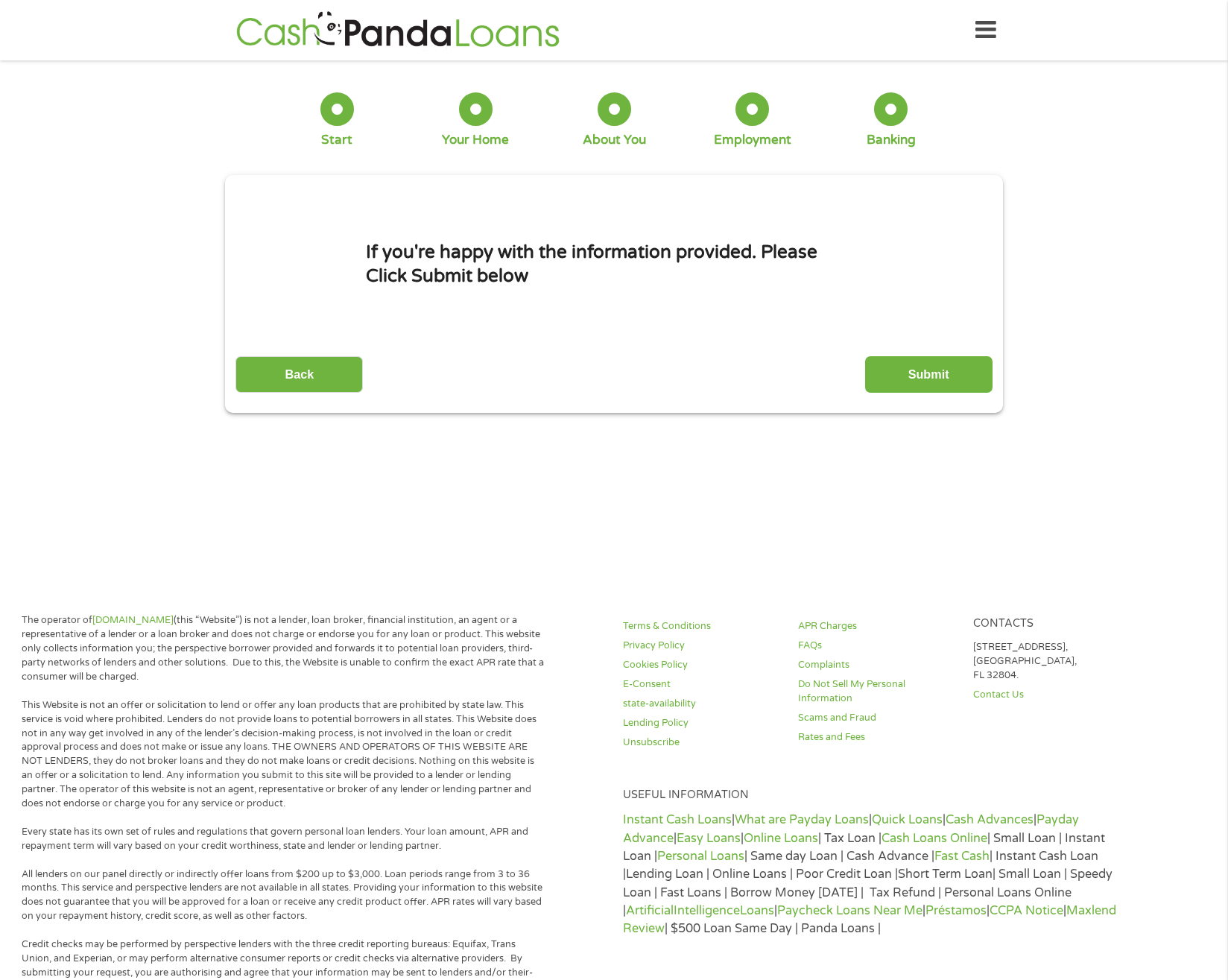
click at [924, 367] on input "Submit" at bounding box center [929, 374] width 128 height 37
